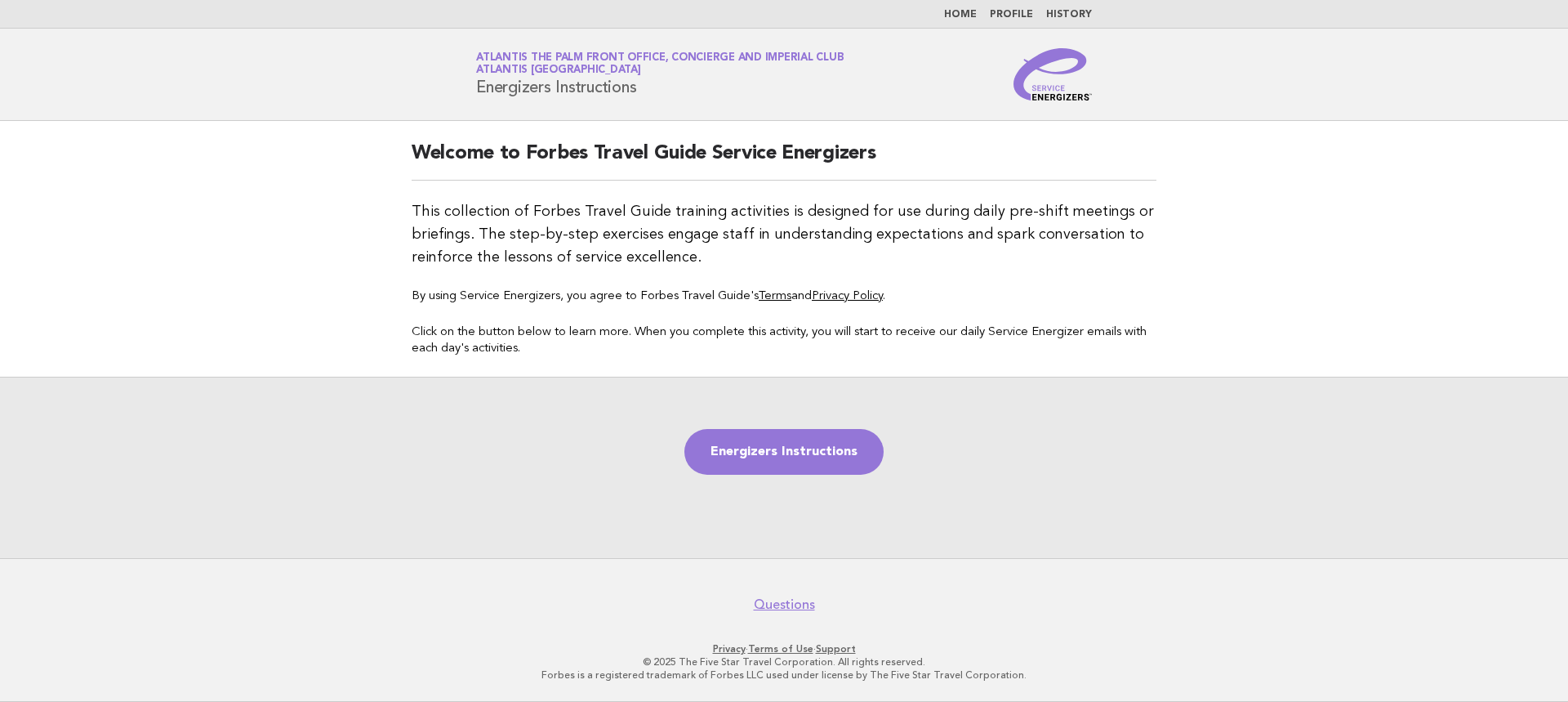
click at [1021, 14] on link "Profile" at bounding box center [1011, 15] width 44 height 10
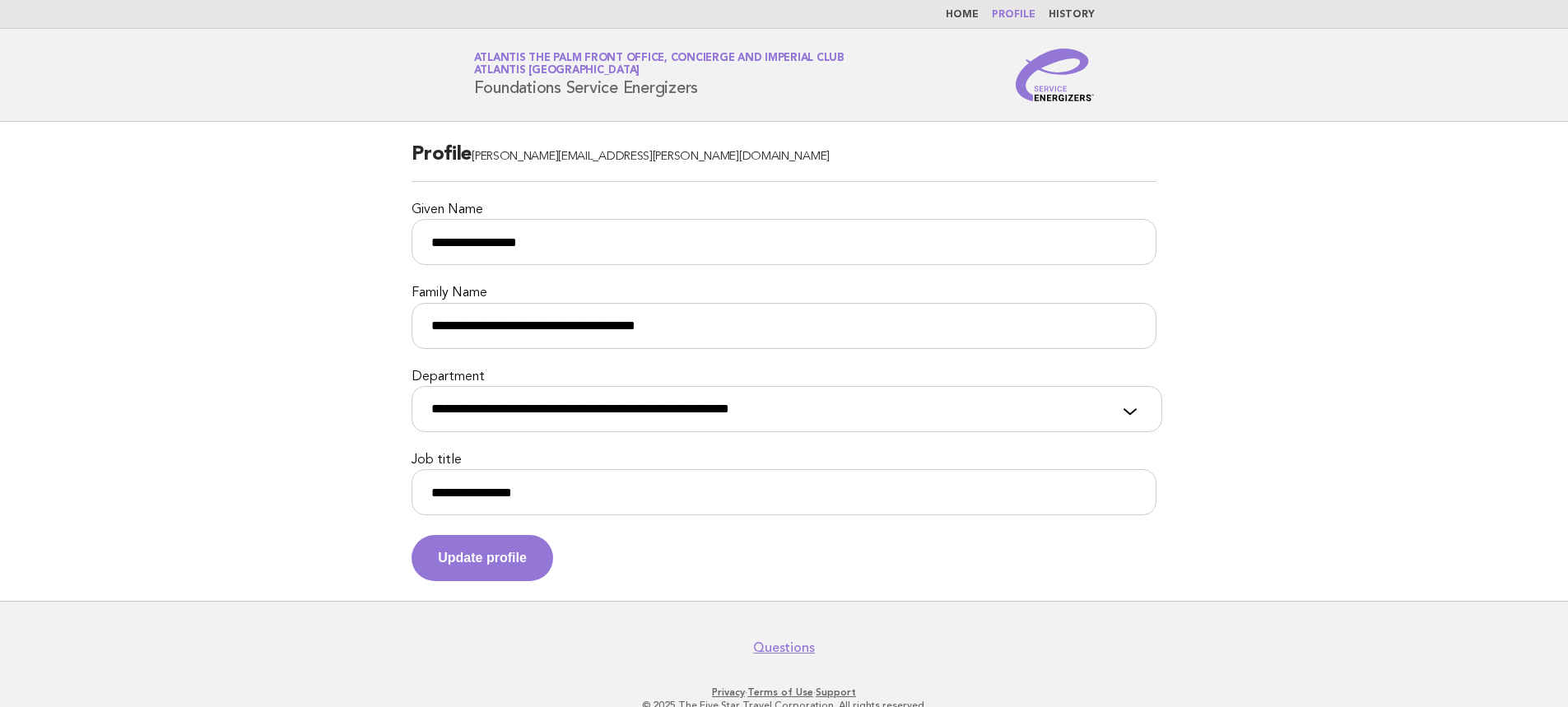
click at [966, 20] on li "Home" at bounding box center [962, 15] width 33 height 13
click at [972, 17] on link "Home" at bounding box center [962, 15] width 33 height 10
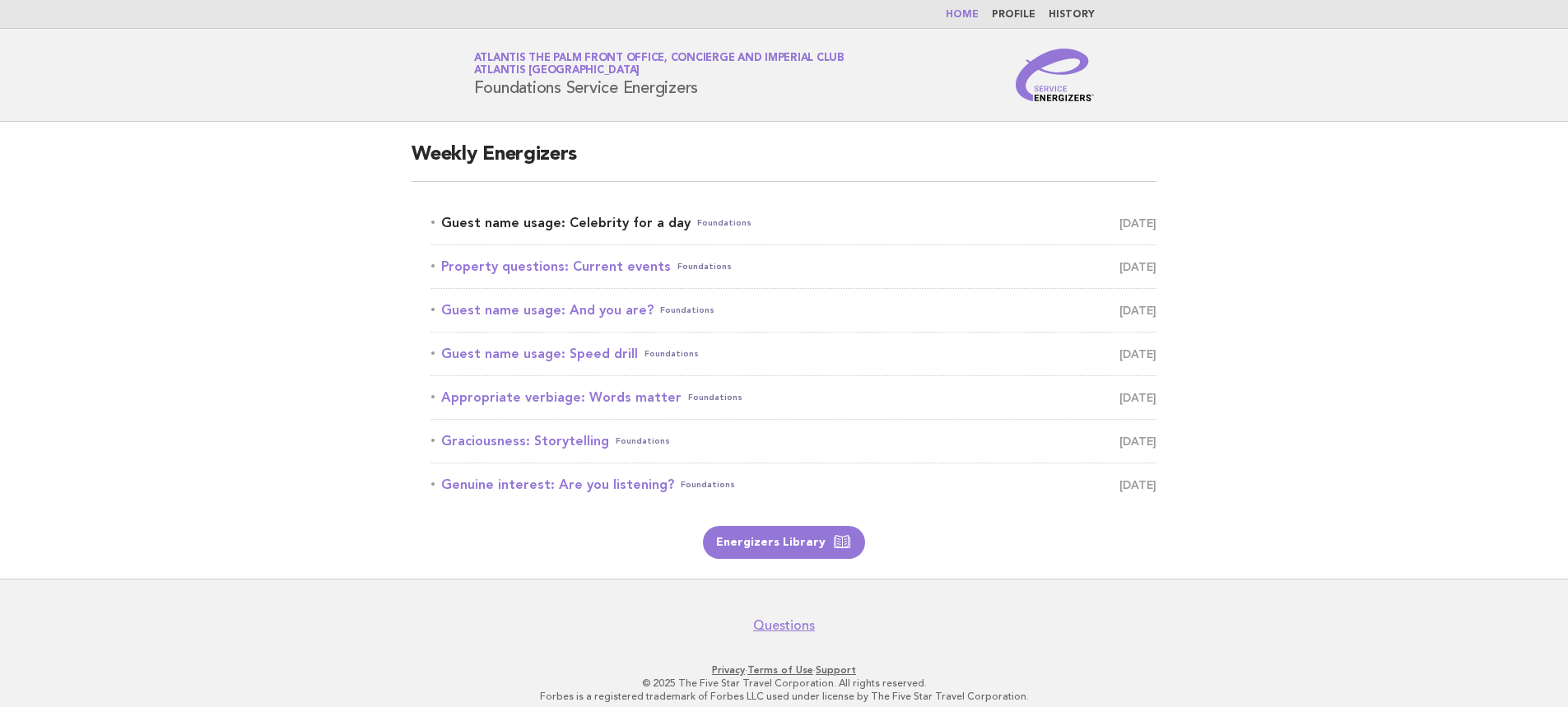
click at [602, 226] on link "Guest name usage: Celebrity for a day Foundations August 10" at bounding box center [794, 223] width 725 height 23
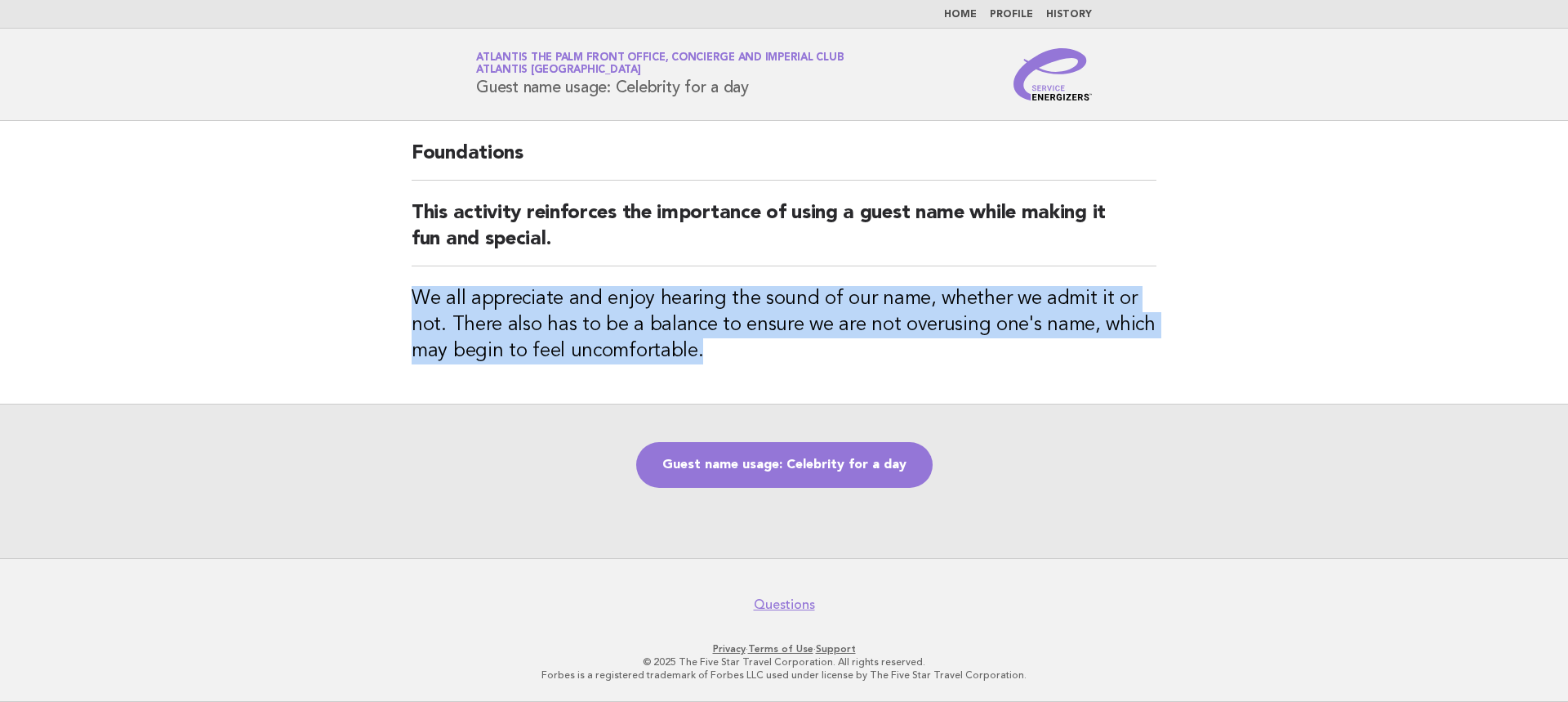
drag, startPoint x: 707, startPoint y: 354, endPoint x: 386, endPoint y: 290, distance: 327.3
click at [386, 290] on main "Foundations This activity reinforces the importance of using a guest name while…" at bounding box center [784, 339] width 1568 height 437
copy h3 "We all appreciate and enjoy hearing the sound of our name, whether we admit it …"
click at [764, 466] on link "Guest name usage: Celebrity for a day" at bounding box center [784, 465] width 296 height 46
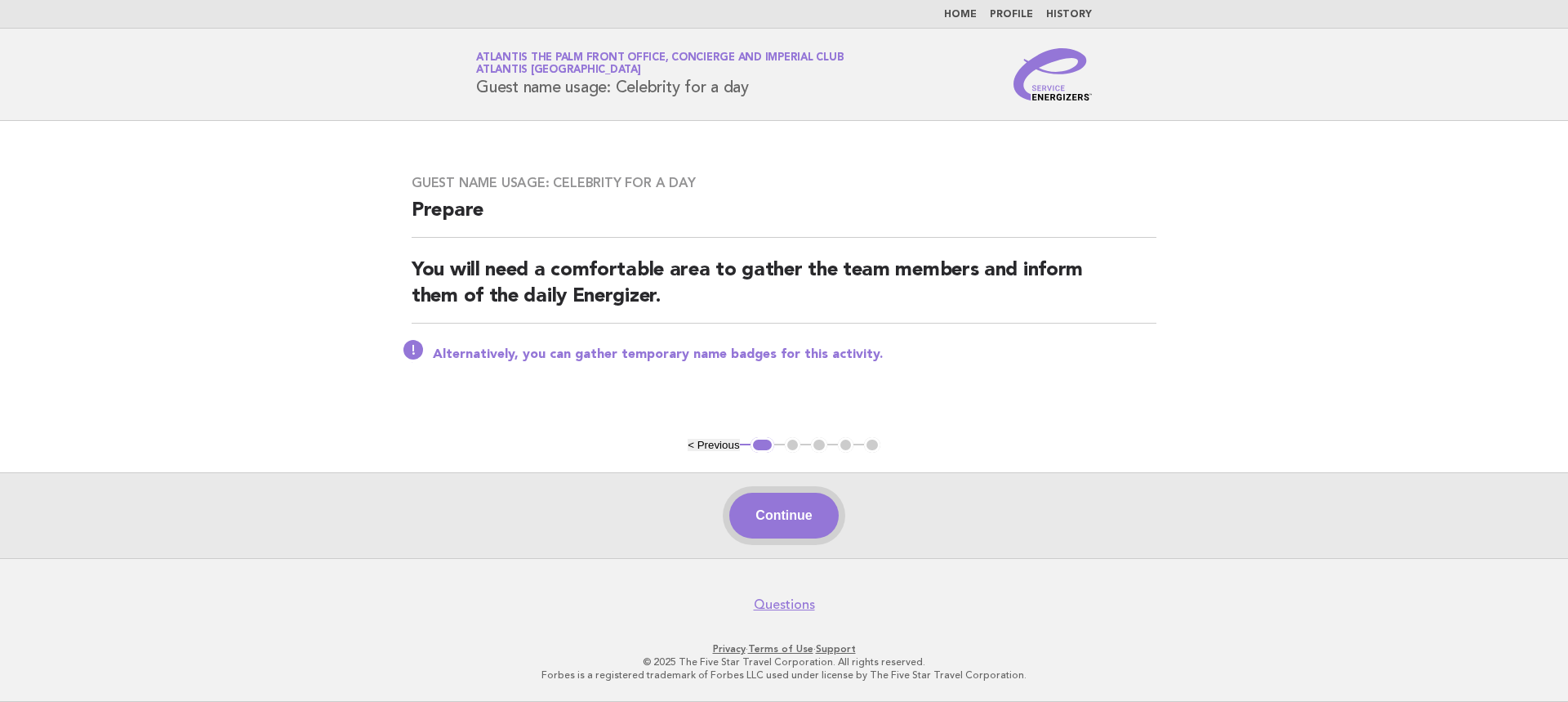
click at [755, 529] on button "Continue" at bounding box center [784, 515] width 109 height 46
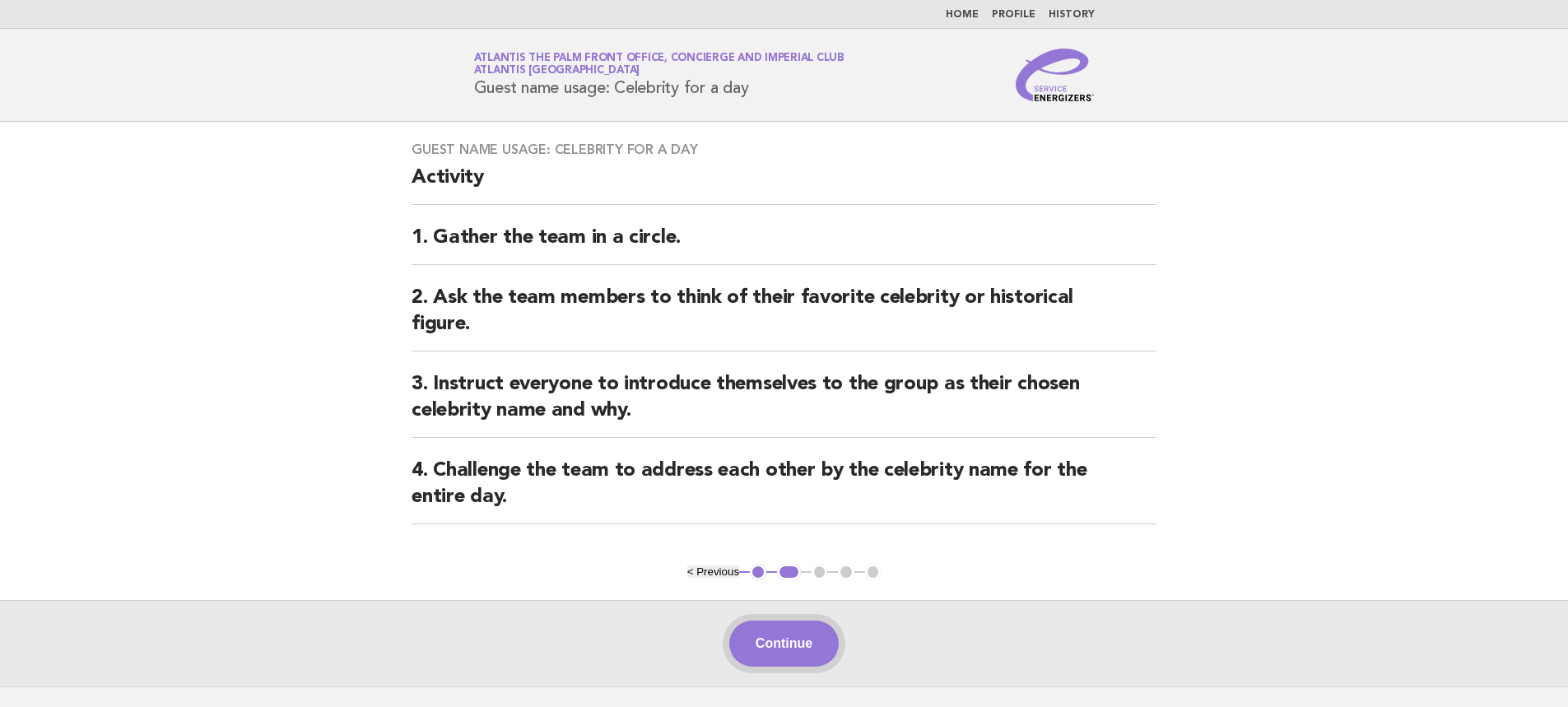
click at [800, 644] on button "Continue" at bounding box center [784, 644] width 110 height 46
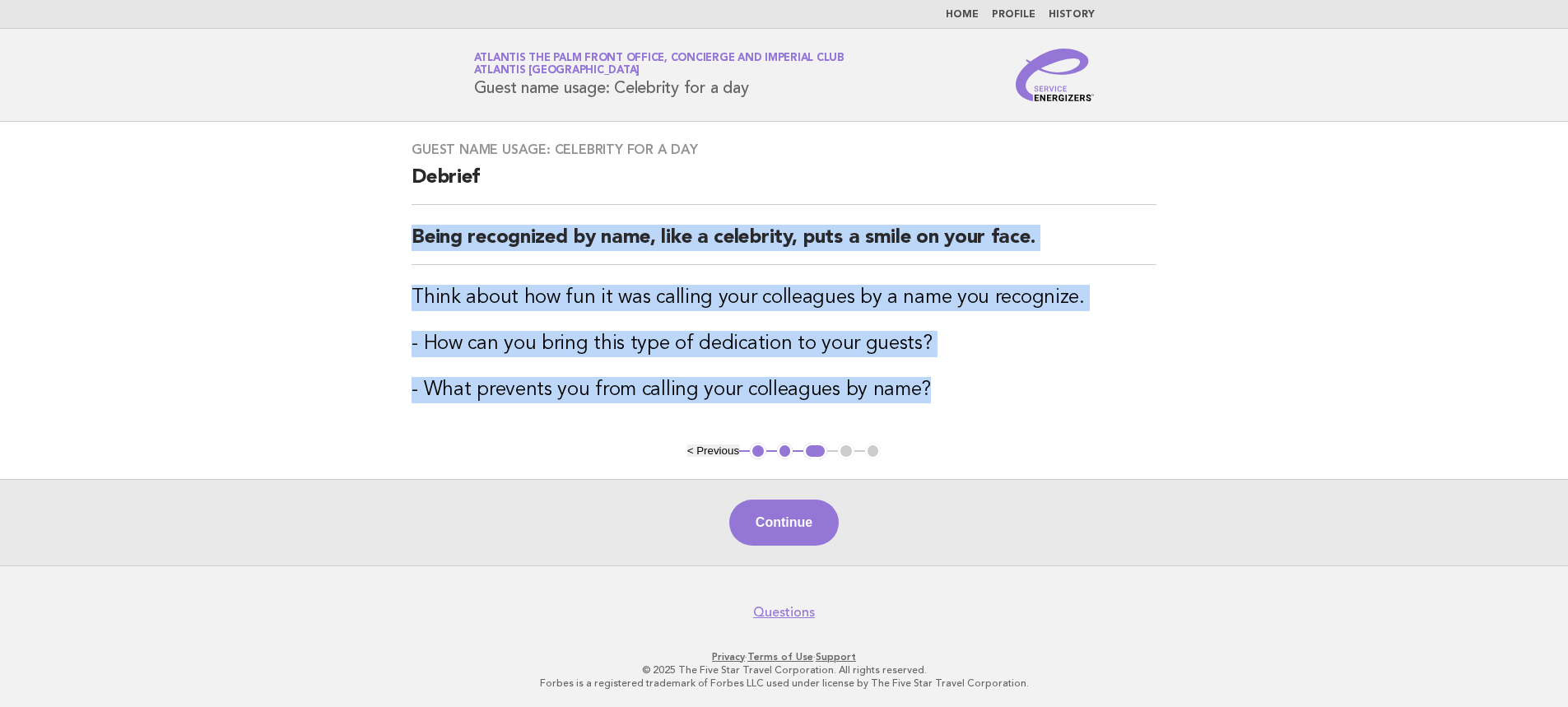
drag, startPoint x: 956, startPoint y: 388, endPoint x: 412, endPoint y: 246, distance: 562.2
click at [412, 246] on div "Guest name usage: Celebrity for a day Debrief Being recognized by name, like a …" at bounding box center [784, 282] width 784 height 321
copy div "Being recognized by name, like a celebrity, puts a smile on your face. Think ab…"
click at [787, 521] on button "Continue" at bounding box center [784, 522] width 110 height 46
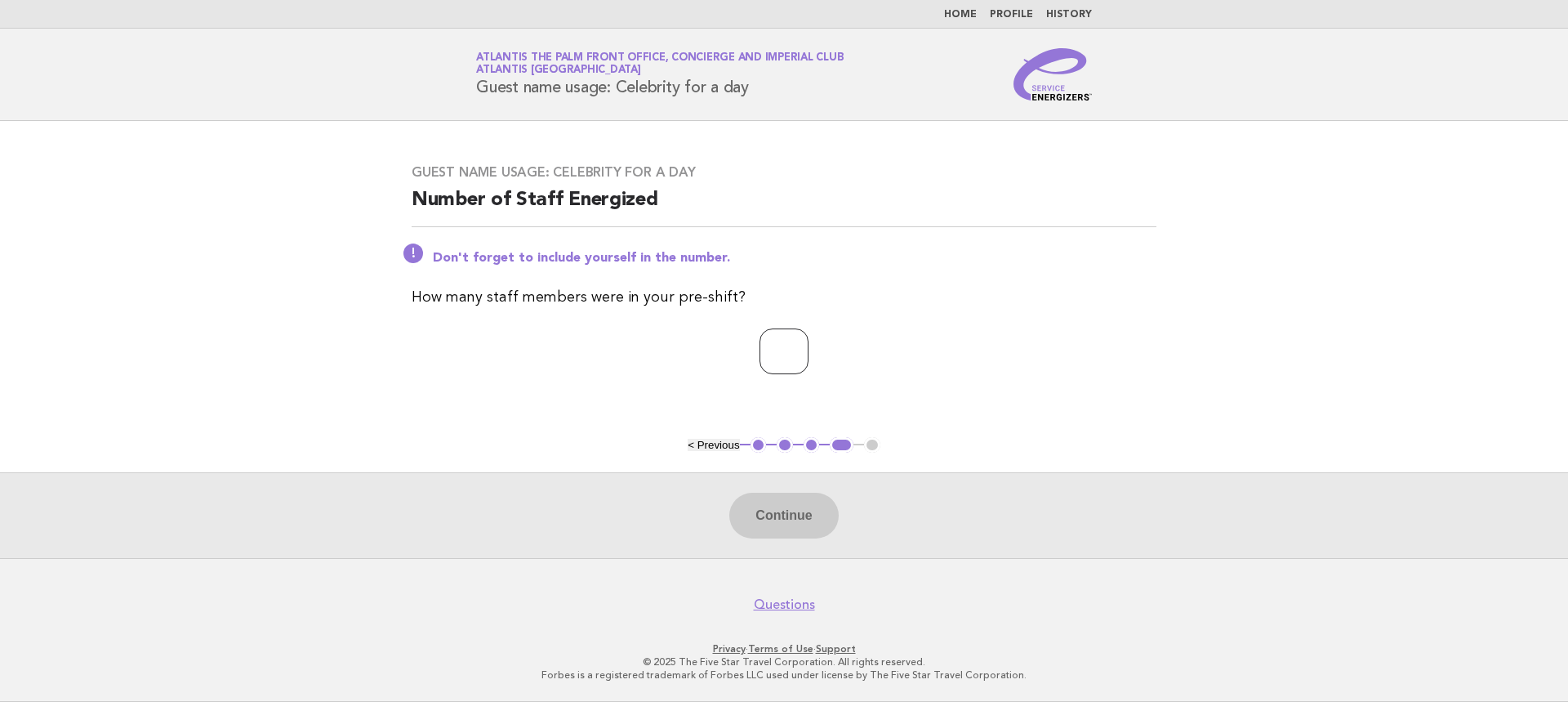
click at [786, 348] on input "number" at bounding box center [784, 351] width 49 height 46
type input "*"
click at [794, 529] on button "Continue" at bounding box center [784, 515] width 109 height 46
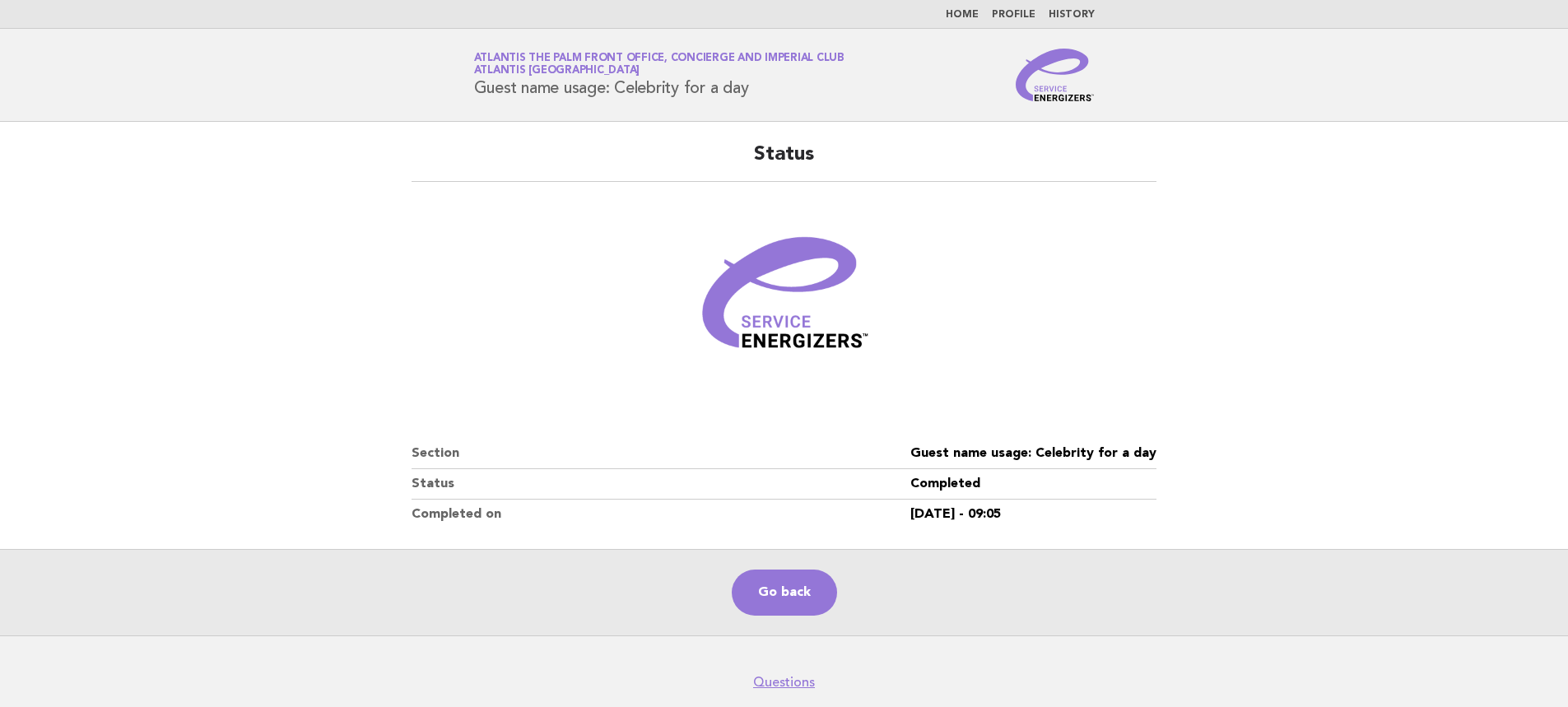
click at [358, 329] on main "Status Section Guest name usage: Celebrity for a day Status Completed Completed…" at bounding box center [784, 378] width 1568 height 514
